Goal: Information Seeking & Learning: Learn about a topic

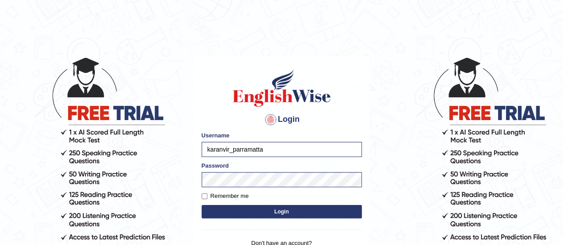
click at [271, 206] on button "Login" at bounding box center [282, 211] width 160 height 13
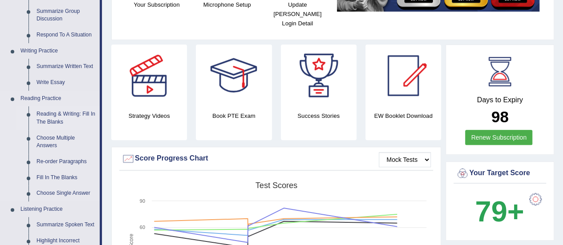
scroll to position [186, 0]
click at [44, 116] on link "Reading & Writing: Fill In The Blanks" at bounding box center [65, 118] width 67 height 24
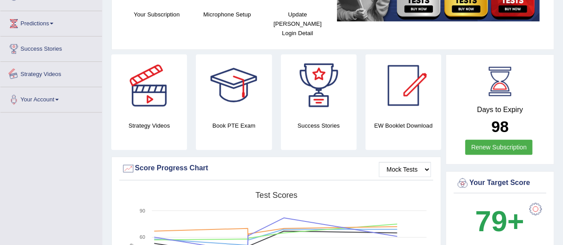
scroll to position [219, 0]
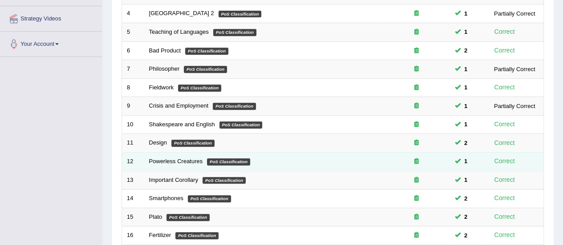
scroll to position [190, 0]
click at [167, 158] on link "Powerless Creatures" at bounding box center [176, 161] width 54 height 7
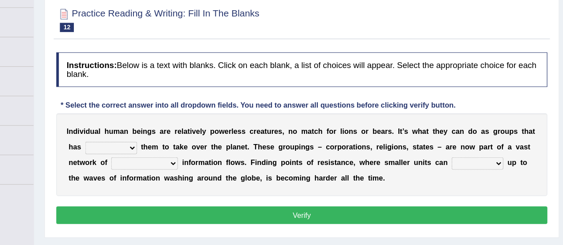
scroll to position [68, 0]
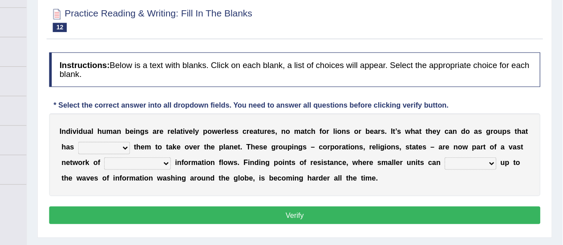
click at [162, 150] on select "enabled contended embodied conjured" at bounding box center [168, 147] width 44 height 11
select select "enabled"
click at [146, 142] on select "enabled contended embodied conjured" at bounding box center [168, 147] width 44 height 11
click at [213, 159] on select "interconnected overlapping fastened exploited" at bounding box center [197, 161] width 57 height 11
select select "interconnected"
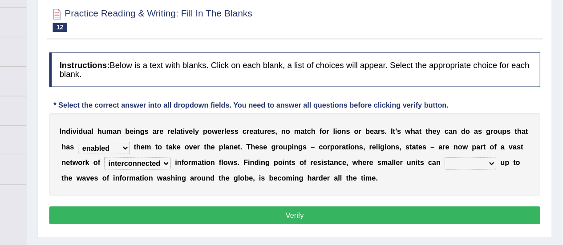
click at [169, 156] on select "interconnected overlapping fastened exploited" at bounding box center [197, 161] width 57 height 11
click at [486, 157] on select "stand raise hail pump" at bounding box center [483, 161] width 44 height 11
select select "stand"
click at [461, 156] on select "stand raise hail pump" at bounding box center [483, 161] width 44 height 11
click at [417, 198] on button "Verify" at bounding box center [332, 205] width 422 height 15
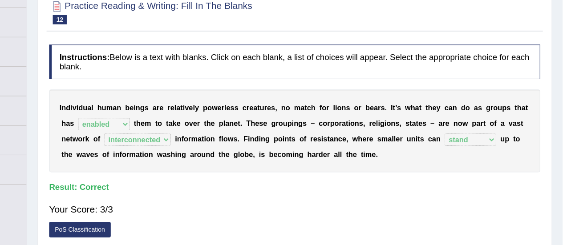
scroll to position [0, 0]
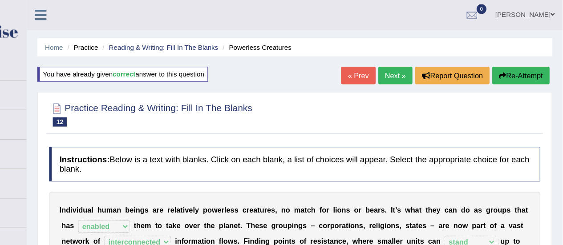
click at [417, 64] on link "Next »" at bounding box center [418, 64] width 29 height 15
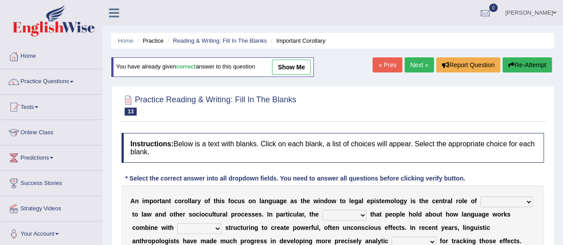
click at [408, 66] on link "Next »" at bounding box center [418, 64] width 29 height 15
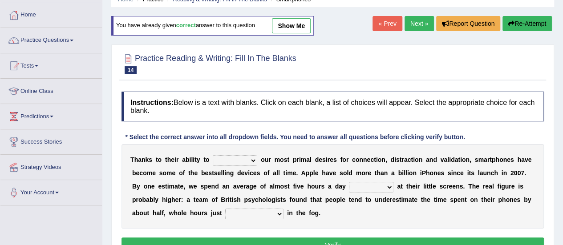
scroll to position [41, 0]
click at [410, 20] on link "Next »" at bounding box center [418, 23] width 29 height 15
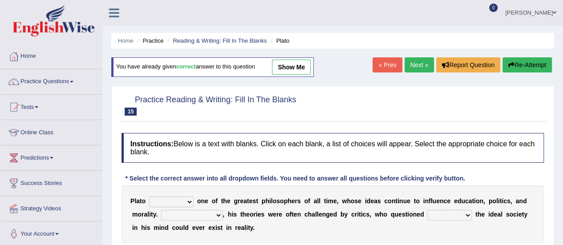
click at [405, 63] on link "Next »" at bounding box center [418, 64] width 29 height 15
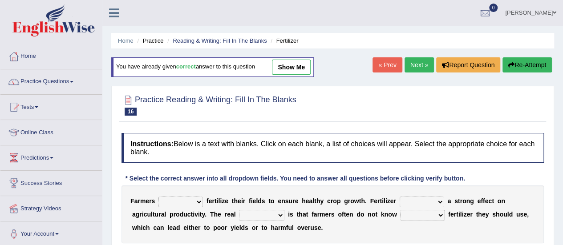
click at [405, 63] on link "Next »" at bounding box center [418, 64] width 29 height 15
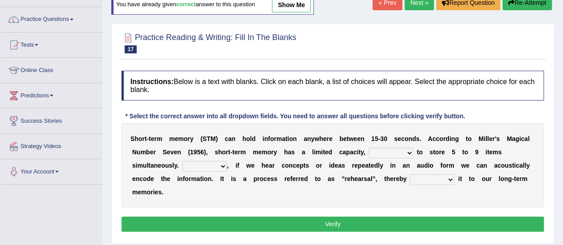
scroll to position [56, 0]
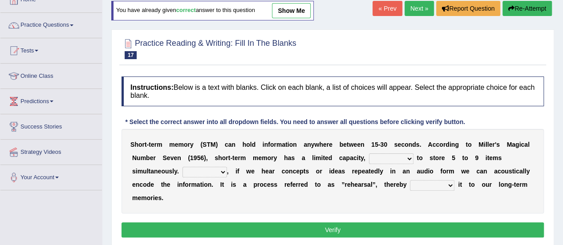
click at [415, 11] on link "Next »" at bounding box center [418, 8] width 29 height 15
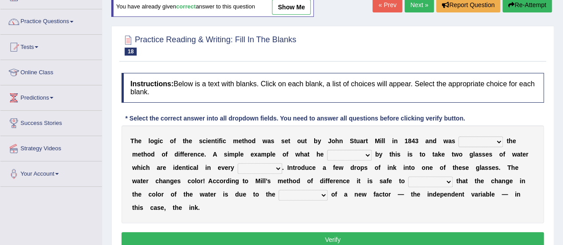
scroll to position [67, 0]
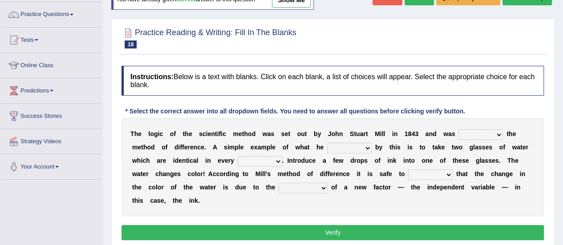
click at [477, 130] on select "pointed claimed demanded named" at bounding box center [480, 134] width 44 height 11
select select "named"
click at [458, 129] on select "pointed claimed demanded named" at bounding box center [480, 134] width 44 height 11
click at [342, 148] on select "capped charged found meant" at bounding box center [349, 148] width 44 height 11
select select "meant"
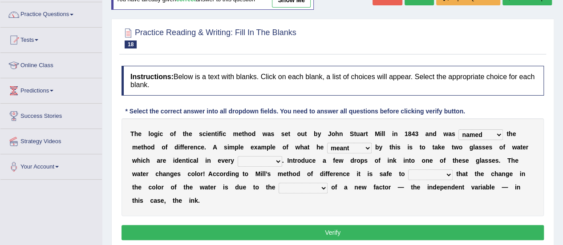
click at [327, 143] on select "capped charged found meant" at bounding box center [349, 148] width 44 height 11
click at [270, 156] on select "thought identity measure respect" at bounding box center [260, 161] width 44 height 11
select select "respect"
click at [238, 156] on select "thought identity measure respect" at bounding box center [260, 161] width 44 height 11
click at [434, 172] on select "assume discuss prefer acclaim" at bounding box center [430, 174] width 44 height 11
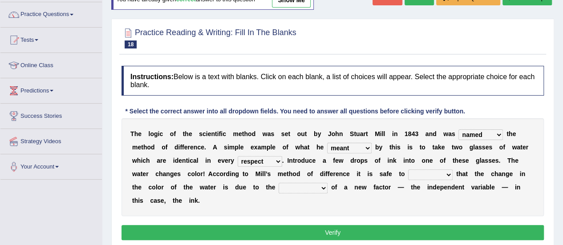
select select "assume"
click at [408, 169] on select "assume discuss prefer acclaim" at bounding box center [430, 174] width 44 height 11
click at [312, 188] on select "introduction magnitude preparation purification" at bounding box center [302, 188] width 49 height 11
select select "introduction"
click at [278, 183] on select "introduction magnitude preparation purification" at bounding box center [302, 188] width 49 height 11
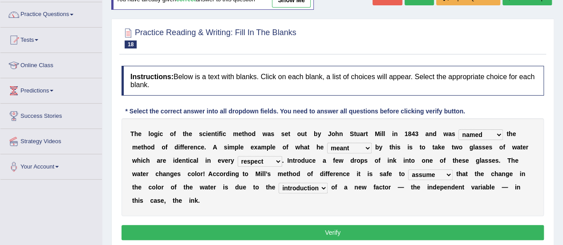
click at [315, 237] on button "Verify" at bounding box center [332, 232] width 422 height 15
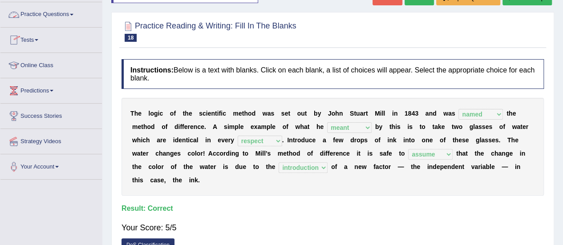
click at [35, 10] on link "Practice Questions" at bounding box center [50, 13] width 101 height 22
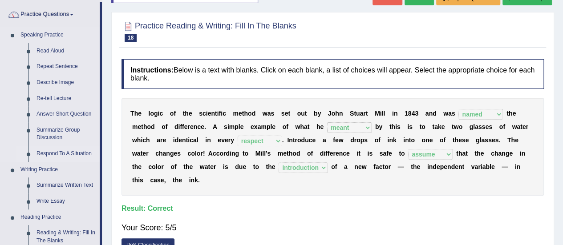
scroll to position [168, 0]
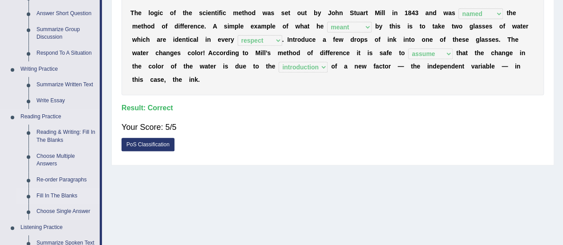
click at [57, 195] on link "Fill In The Blanks" at bounding box center [65, 196] width 67 height 16
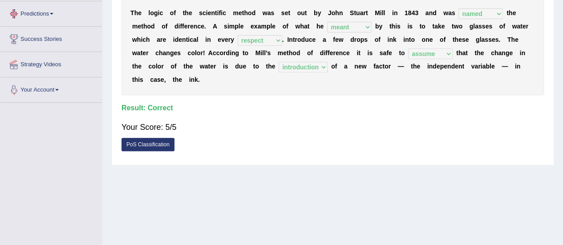
scroll to position [215, 0]
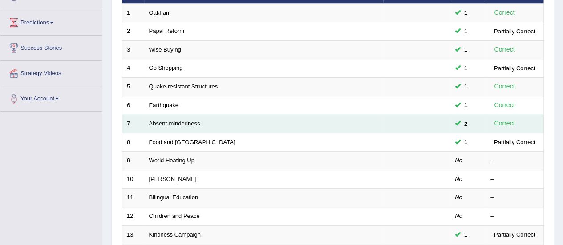
scroll to position [129, 0]
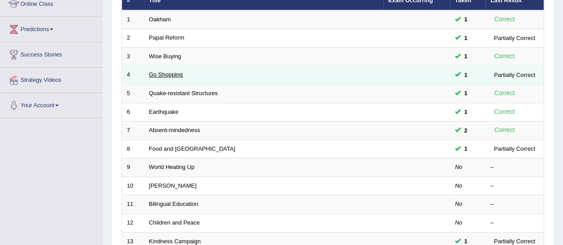
click at [166, 73] on link "Go Shopping" at bounding box center [166, 74] width 34 height 7
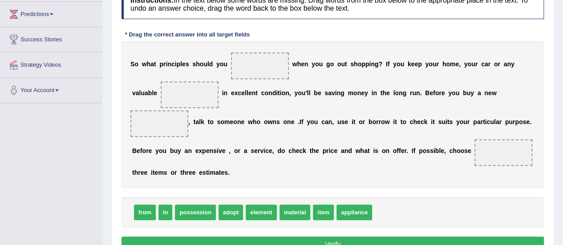
scroll to position [145, 0]
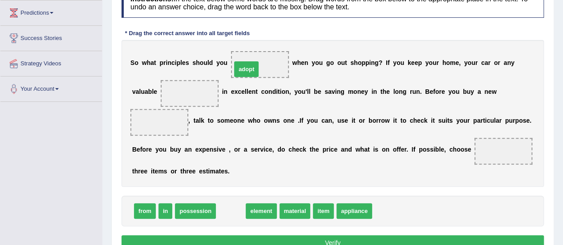
drag, startPoint x: 229, startPoint y: 214, endPoint x: 244, endPoint y: 71, distance: 144.0
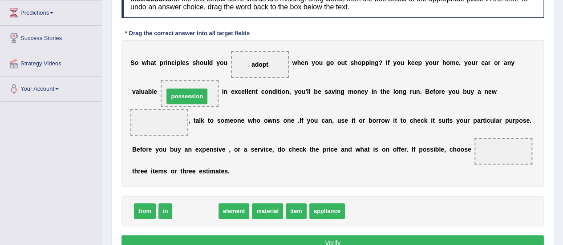
drag, startPoint x: 190, startPoint y: 211, endPoint x: 181, endPoint y: 96, distance: 115.1
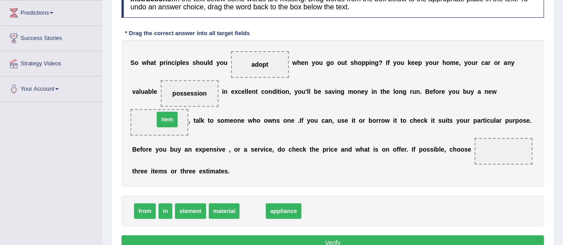
drag, startPoint x: 252, startPoint y: 208, endPoint x: 166, endPoint y: 116, distance: 125.6
drag, startPoint x: 265, startPoint y: 210, endPoint x: 158, endPoint y: 117, distance: 141.9
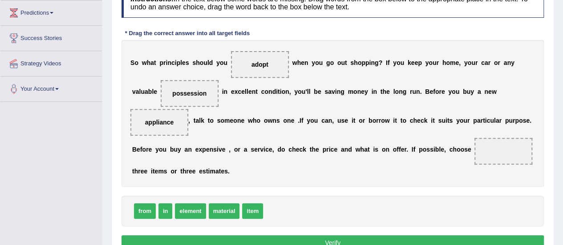
click at [503, 146] on span at bounding box center [503, 151] width 58 height 27
drag, startPoint x: 144, startPoint y: 210, endPoint x: 500, endPoint y: 149, distance: 361.1
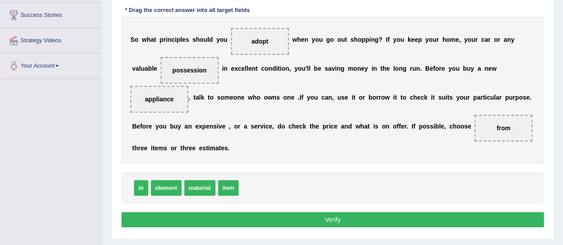
scroll to position [170, 0]
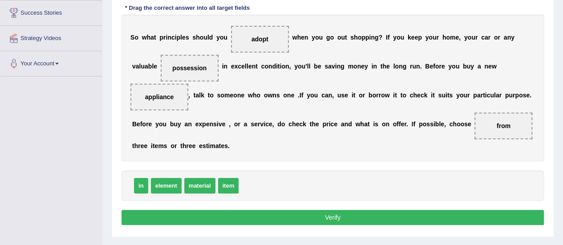
click at [264, 216] on button "Verify" at bounding box center [332, 217] width 422 height 15
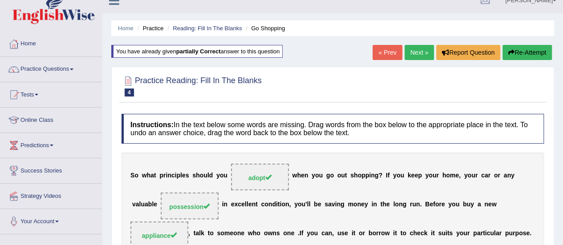
scroll to position [12, 0]
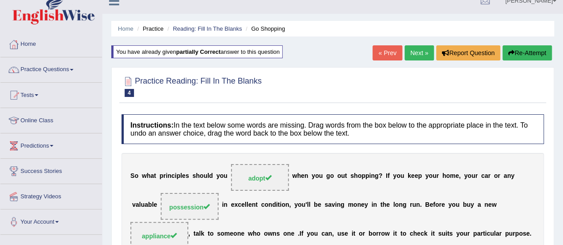
click at [415, 56] on link "Next »" at bounding box center [418, 52] width 29 height 15
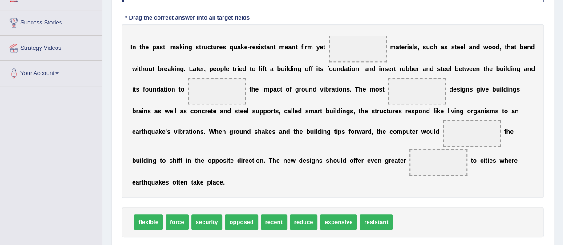
scroll to position [161, 0]
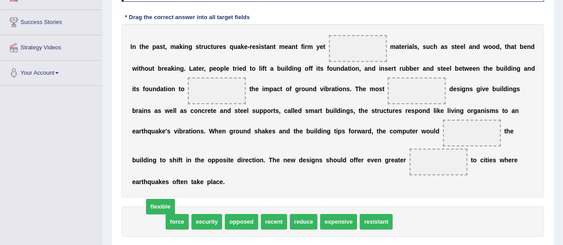
drag, startPoint x: 144, startPoint y: 225, endPoint x: 167, endPoint y: 198, distance: 35.3
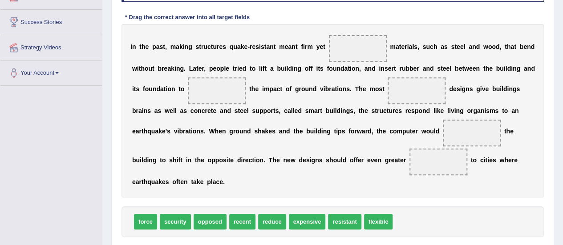
drag, startPoint x: 293, startPoint y: 80, endPoint x: 308, endPoint y: 61, distance: 24.3
click at [308, 61] on div "I n t h e p a s t , m a k i n g s t r u c t u r e s q u a k e - r e s i s t a n…" at bounding box center [332, 110] width 422 height 173
drag, startPoint x: 382, startPoint y: 219, endPoint x: 379, endPoint y: 43, distance: 176.6
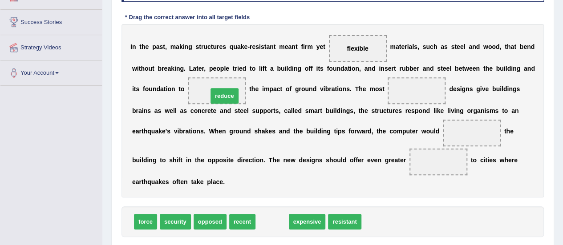
drag, startPoint x: 270, startPoint y: 213, endPoint x: 220, endPoint y: 86, distance: 136.2
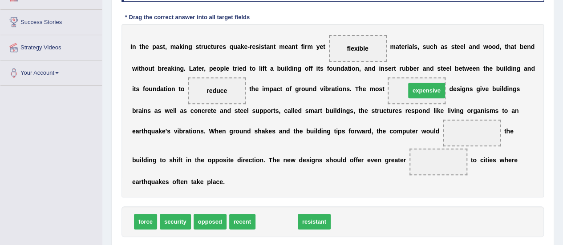
drag, startPoint x: 279, startPoint y: 215, endPoint x: 446, endPoint y: 74, distance: 218.8
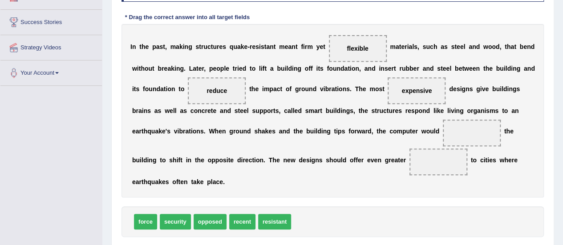
click at [0, 127] on div "Toggle navigation Home Practice Questions Speaking Practice Read Aloud Repeat S…" at bounding box center [281, 70] width 563 height 463
drag, startPoint x: 139, startPoint y: 222, endPoint x: 459, endPoint y: 135, distance: 331.0
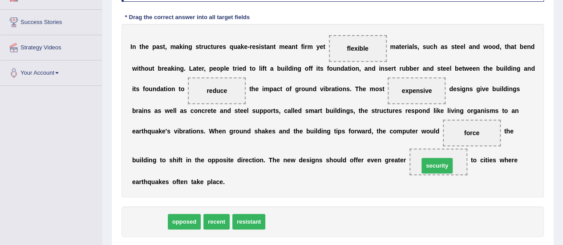
drag, startPoint x: 150, startPoint y: 217, endPoint x: 439, endPoint y: 161, distance: 294.0
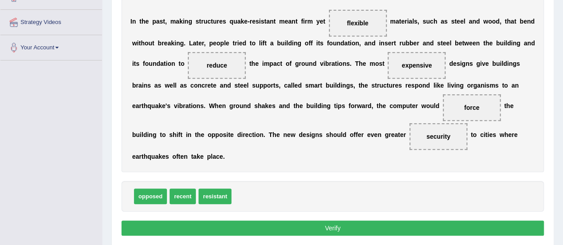
scroll to position [196, 0]
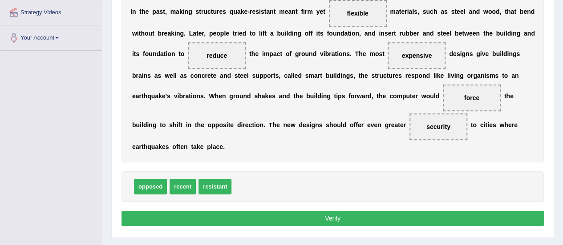
click at [357, 208] on div "Instructions: In the text below some words are missing. Drag words from the box…" at bounding box center [332, 82] width 427 height 301
click at [346, 215] on button "Verify" at bounding box center [332, 218] width 422 height 15
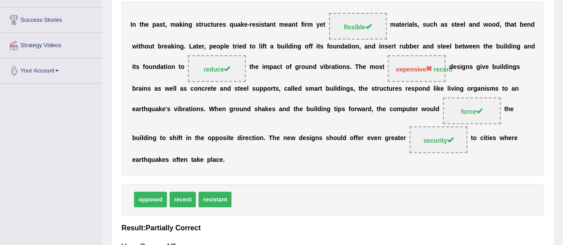
scroll to position [0, 0]
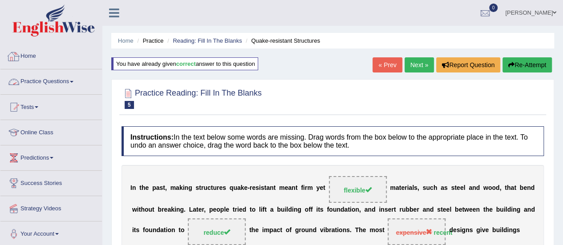
click at [60, 78] on link "Practice Questions" at bounding box center [50, 80] width 101 height 22
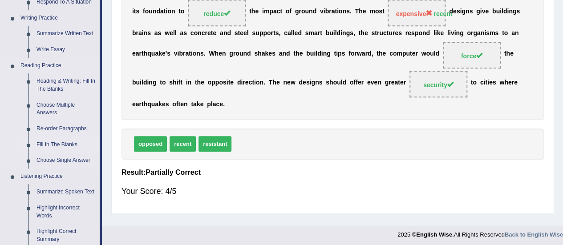
scroll to position [219, 0]
click at [62, 123] on link "Re-order Paragraphs" at bounding box center [65, 129] width 67 height 16
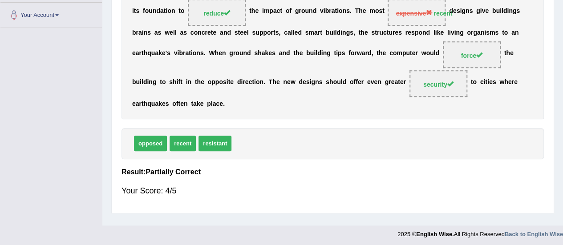
scroll to position [222, 0]
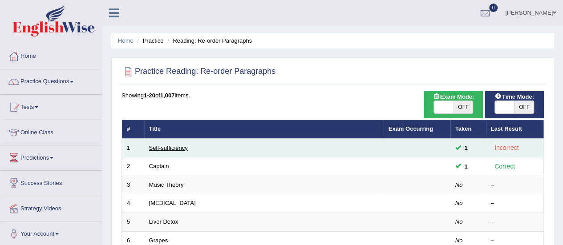
click at [159, 146] on link "Self-sufficiency" at bounding box center [168, 148] width 39 height 7
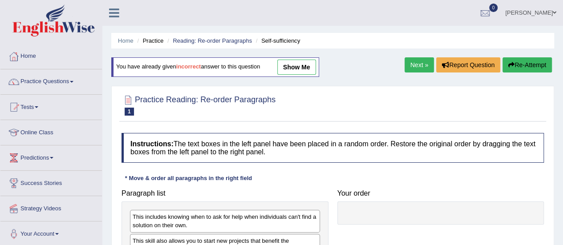
click at [423, 67] on link "Next »" at bounding box center [418, 64] width 29 height 15
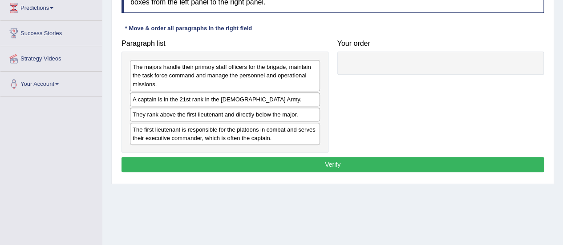
scroll to position [149, 0]
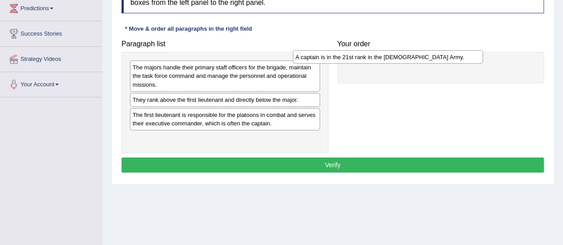
drag, startPoint x: 279, startPoint y: 97, endPoint x: 440, endPoint y: 55, distance: 166.5
click at [441, 55] on div "A captain is in the 21st rank in the [DEMOGRAPHIC_DATA] Army." at bounding box center [388, 56] width 190 height 13
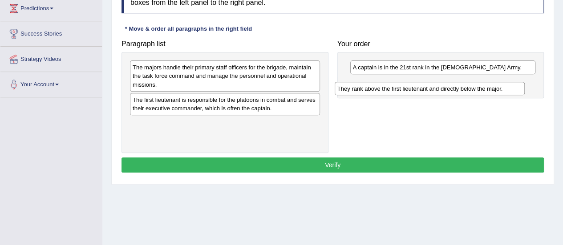
drag, startPoint x: 293, startPoint y: 97, endPoint x: 503, endPoint y: 81, distance: 210.6
click at [502, 82] on div "They rank above the first lieutenant and directly below the major." at bounding box center [430, 88] width 190 height 13
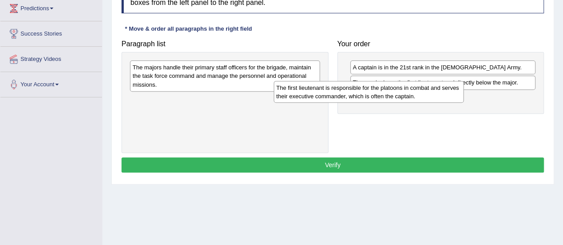
drag, startPoint x: 268, startPoint y: 102, endPoint x: 413, endPoint y: 91, distance: 145.9
click at [412, 91] on div "The first lieutenant is responsible for the platoons in combat and serves their…" at bounding box center [369, 92] width 190 height 22
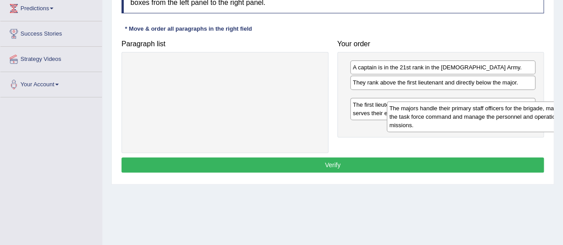
drag, startPoint x: 231, startPoint y: 66, endPoint x: 476, endPoint y: 106, distance: 248.8
click at [477, 106] on div "The majors handle their primary staff officers for the brigade, maintain the ta…" at bounding box center [482, 116] width 190 height 31
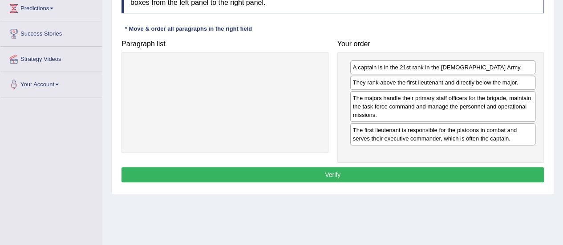
drag, startPoint x: 456, startPoint y: 129, endPoint x: 457, endPoint y: 121, distance: 8.6
click at [457, 127] on div "The first lieutenant is responsible for the platoons in combat and serves their…" at bounding box center [442, 134] width 185 height 22
drag, startPoint x: 457, startPoint y: 100, endPoint x: 456, endPoint y: 93, distance: 7.2
click at [456, 93] on div "The majors handle their primary staff officers for the brigade, maintain the ta…" at bounding box center [442, 106] width 185 height 31
click at [425, 142] on div "The first lieutenant is responsible for the platoons in combat and serves their…" at bounding box center [442, 134] width 185 height 22
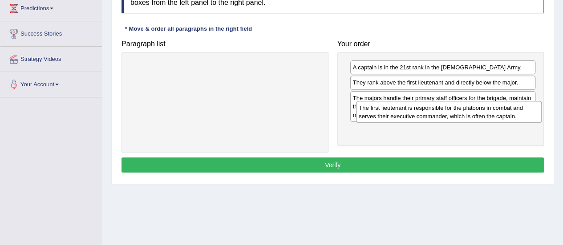
drag, startPoint x: 425, startPoint y: 139, endPoint x: 432, endPoint y: 98, distance: 41.5
click at [432, 101] on div "The first lieutenant is responsible for the platoons in combat and serves their…" at bounding box center [448, 112] width 185 height 22
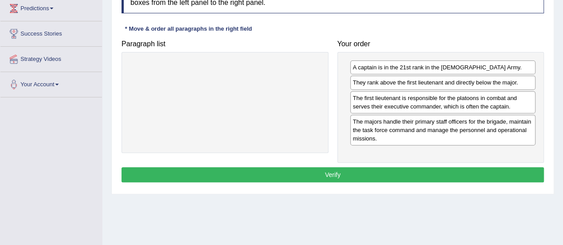
click at [369, 72] on div "A captain is in the 21st rank in the US Army." at bounding box center [442, 67] width 185 height 14
click at [364, 175] on button "Verify" at bounding box center [332, 174] width 422 height 15
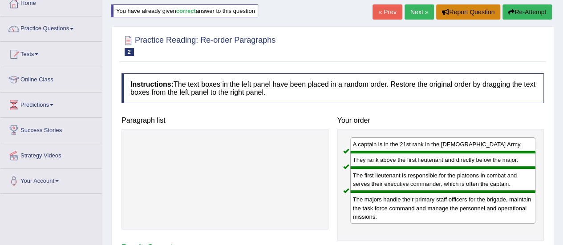
scroll to position [51, 0]
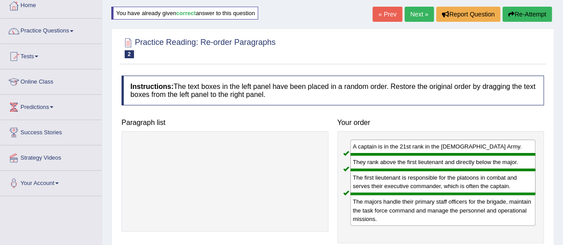
click at [421, 10] on link "Next »" at bounding box center [418, 14] width 29 height 15
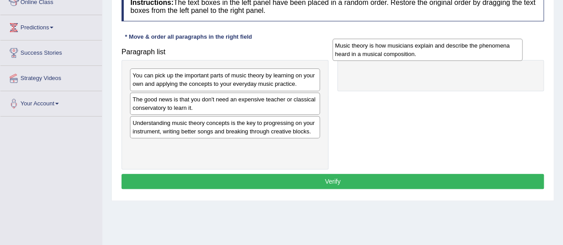
drag, startPoint x: 287, startPoint y: 123, endPoint x: 487, endPoint y: 49, distance: 213.1
click at [487, 49] on div "Music theory is how musicians explain and describe the phenomena heard in a mus…" at bounding box center [427, 50] width 190 height 22
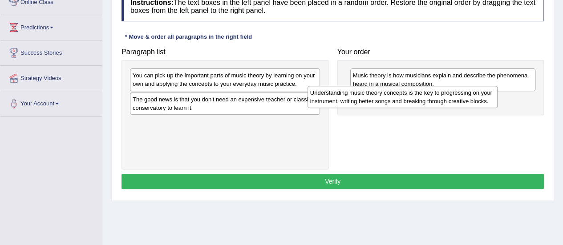
drag, startPoint x: 274, startPoint y: 128, endPoint x: 452, endPoint y: 99, distance: 180.7
click at [452, 99] on div "Understanding music theory concepts is the key to progressing on your instrumen…" at bounding box center [402, 97] width 190 height 22
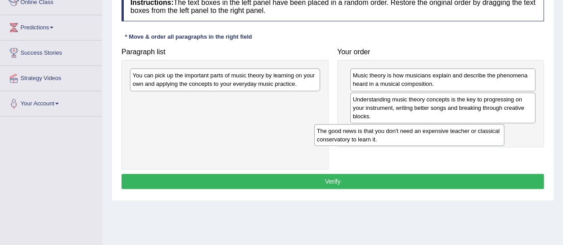
drag, startPoint x: 237, startPoint y: 105, endPoint x: 421, endPoint y: 137, distance: 186.9
click at [421, 137] on div "The good news is that you don't need an expensive teacher or classical conserva…" at bounding box center [409, 135] width 190 height 22
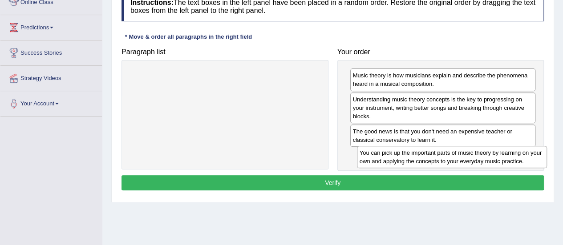
drag, startPoint x: 209, startPoint y: 75, endPoint x: 427, endPoint y: 150, distance: 230.6
click at [436, 151] on div "You can pick up the important parts of music theory by learning on your own and…" at bounding box center [452, 157] width 190 height 22
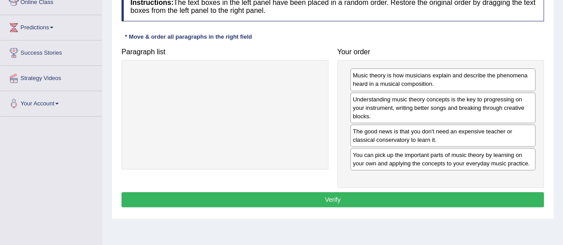
click at [367, 195] on button "Verify" at bounding box center [332, 199] width 422 height 15
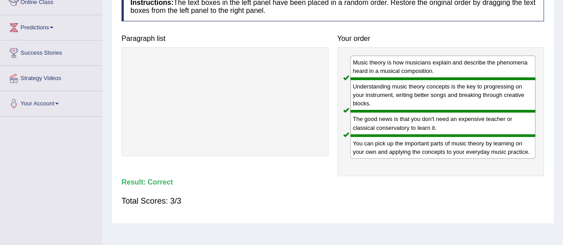
click at [435, 148] on div "You can pick up the important parts of music theory by learning on your own and…" at bounding box center [442, 147] width 185 height 23
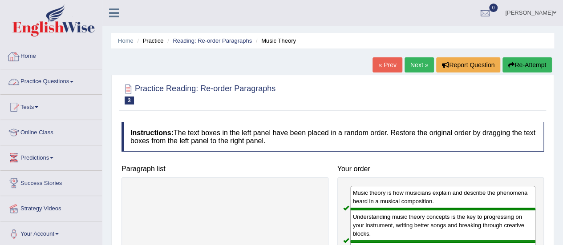
click at [50, 84] on link "Practice Questions" at bounding box center [50, 80] width 101 height 22
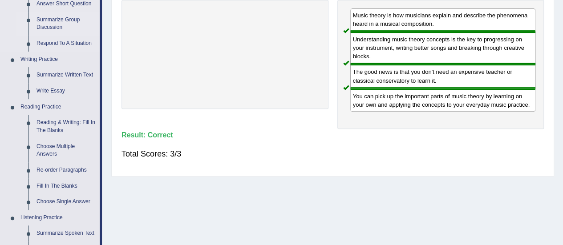
scroll to position [184, 0]
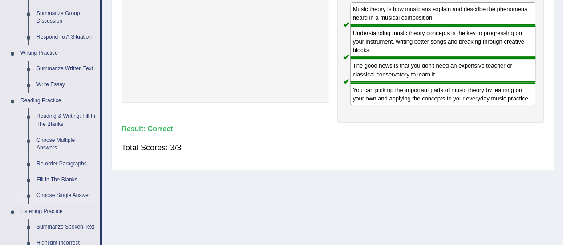
click at [60, 193] on link "Choose Single Answer" at bounding box center [65, 196] width 67 height 16
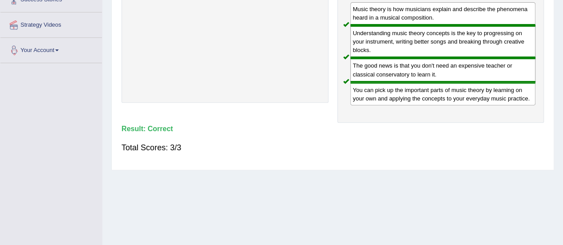
scroll to position [221, 0]
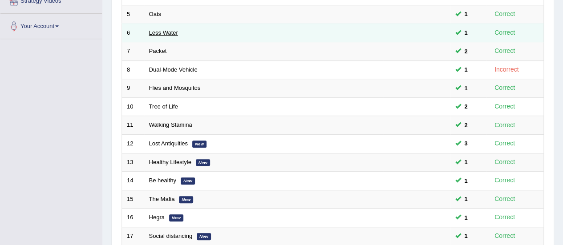
scroll to position [157, 0]
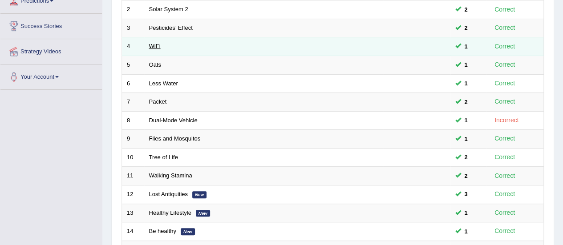
click at [150, 46] on link "WiFi" at bounding box center [155, 46] width 12 height 7
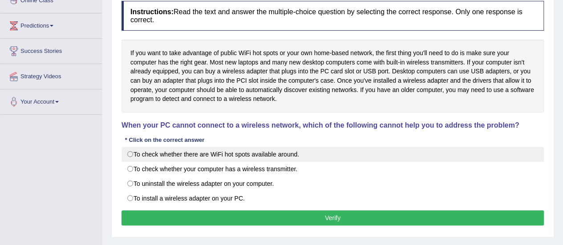
click at [279, 156] on label "To check whether there are WiFi hot spots available around." at bounding box center [332, 154] width 422 height 15
radio input "true"
click at [279, 156] on label "To check whether there are WiFi hot spots available around." at bounding box center [332, 154] width 422 height 15
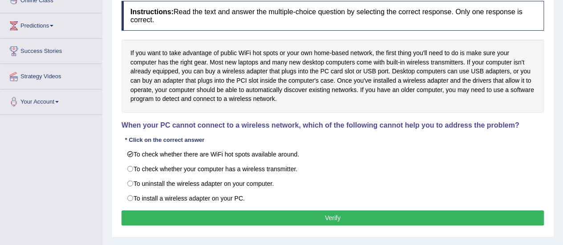
click at [293, 215] on button "Verify" at bounding box center [332, 217] width 422 height 15
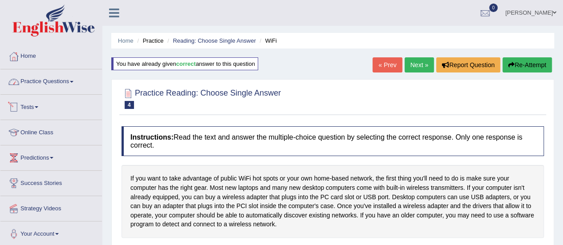
click at [54, 79] on link "Practice Questions" at bounding box center [50, 80] width 101 height 22
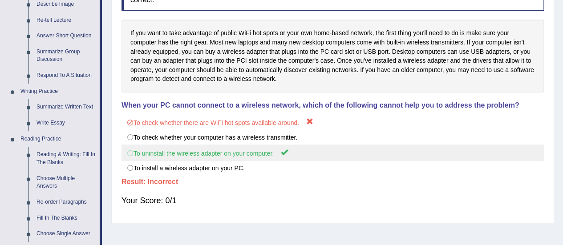
scroll to position [142, 0]
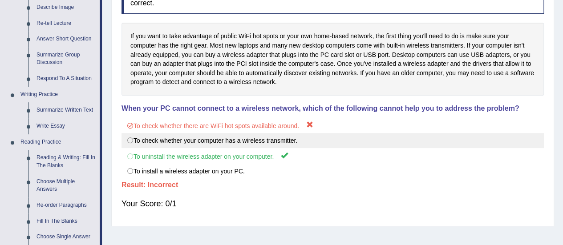
click at [264, 136] on label "To check whether your computer has a wireless transmitter." at bounding box center [332, 140] width 422 height 15
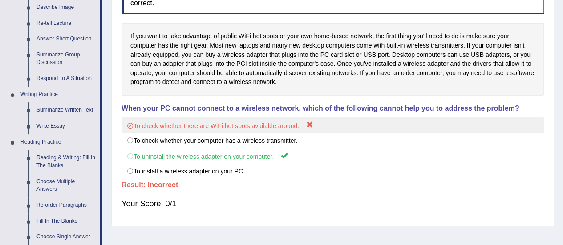
click at [247, 131] on label "To check whether there are WiFi hot spots available around." at bounding box center [332, 125] width 422 height 16
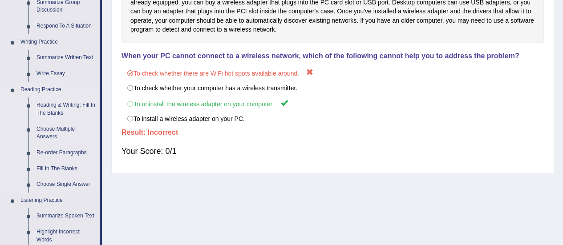
scroll to position [198, 0]
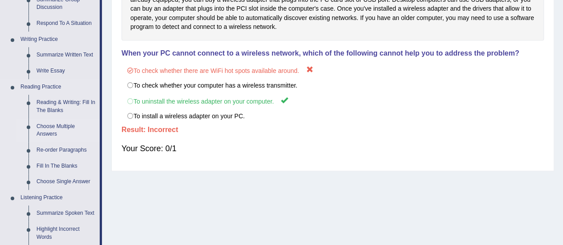
click at [44, 131] on link "Choose Multiple Answers" at bounding box center [65, 131] width 67 height 24
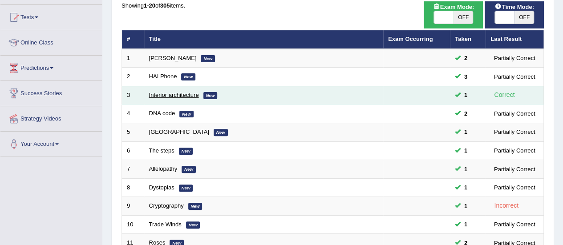
click at [177, 92] on link "Interior architecture" at bounding box center [174, 95] width 50 height 7
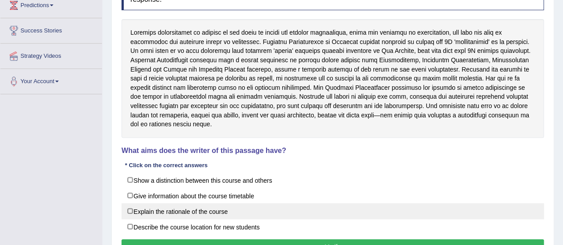
click at [213, 203] on label "Explain the rationale of the course" at bounding box center [332, 211] width 422 height 16
checkbox input "true"
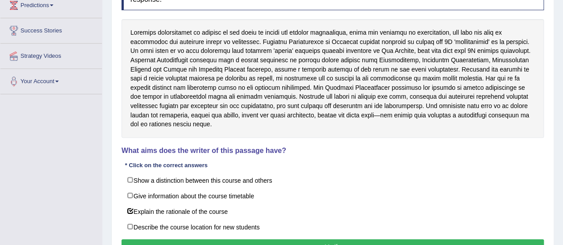
click at [248, 239] on button "Verify" at bounding box center [332, 246] width 422 height 15
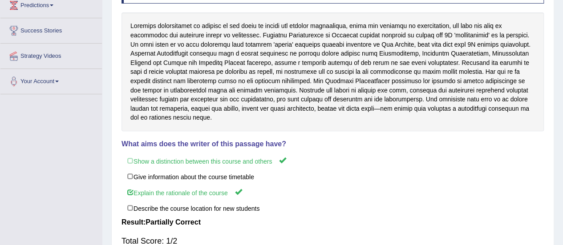
click at [342, 58] on div at bounding box center [332, 71] width 422 height 119
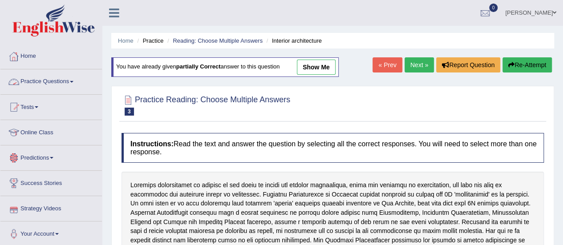
click at [65, 82] on link "Practice Questions" at bounding box center [50, 80] width 101 height 22
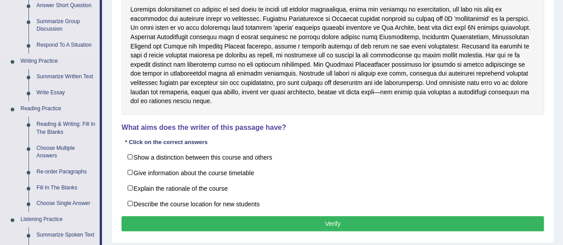
scroll to position [176, 0]
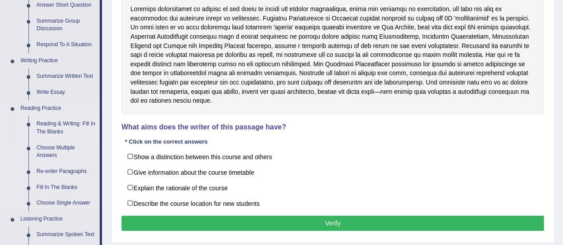
click at [55, 130] on link "Reading & Writing: Fill In The Blanks" at bounding box center [65, 128] width 67 height 24
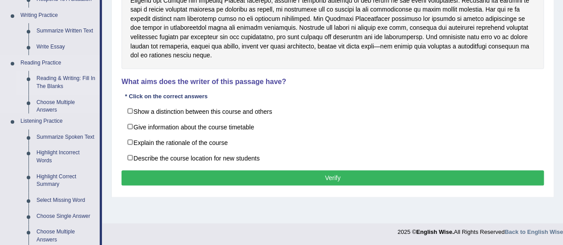
scroll to position [423, 0]
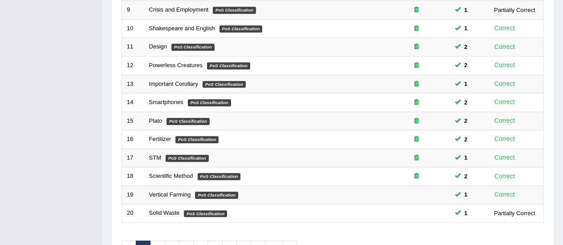
scroll to position [296, 0]
